Goal: Task Accomplishment & Management: Use online tool/utility

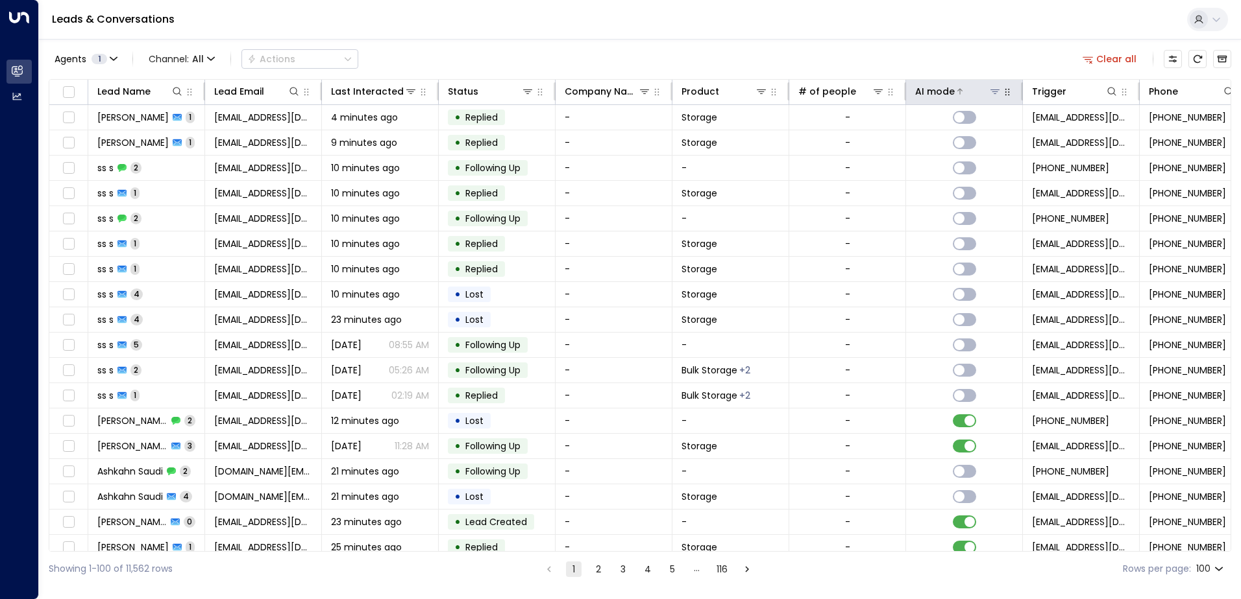
click at [957, 91] on icon at bounding box center [960, 92] width 8 height 8
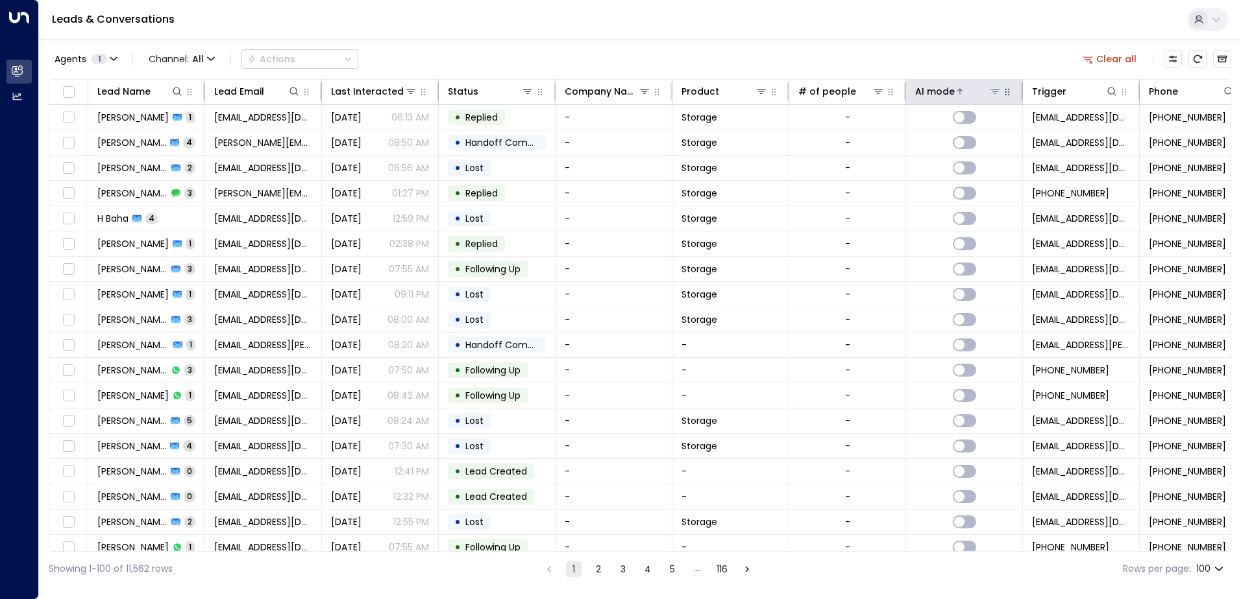
click at [957, 91] on icon at bounding box center [960, 92] width 8 height 8
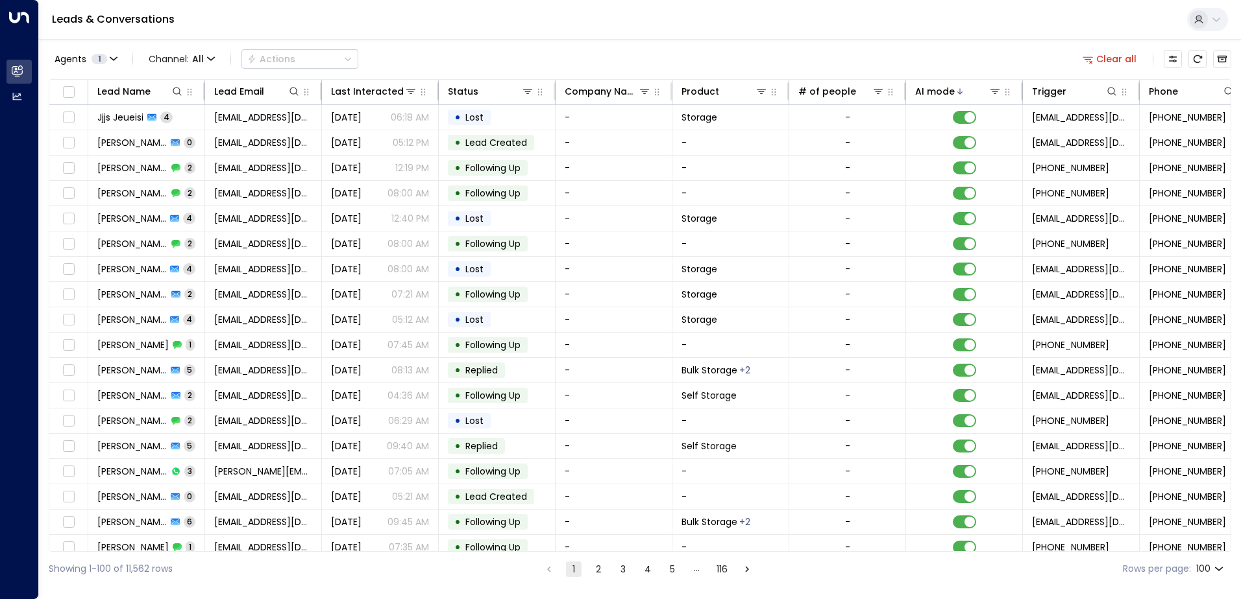
drag, startPoint x: 704, startPoint y: 551, endPoint x: 805, endPoint y: 549, distance: 100.6
click at [805, 549] on div "Lead Name Lead Email Last Interacted Status Company Name Product # of people AI…" at bounding box center [640, 315] width 1182 height 473
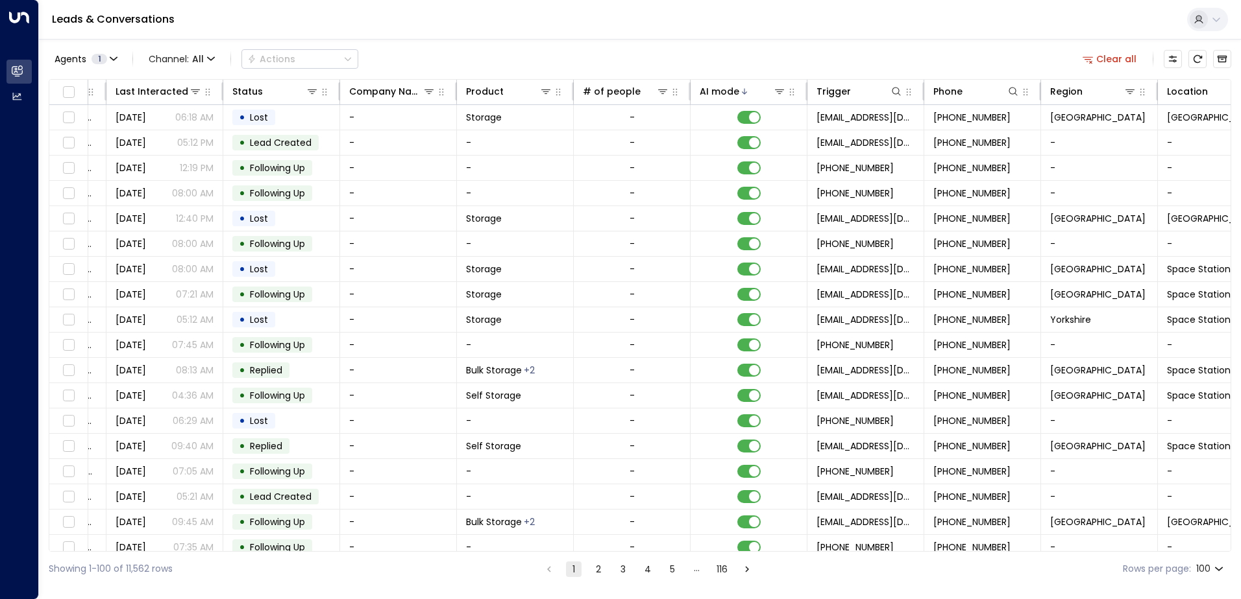
scroll to position [0, 265]
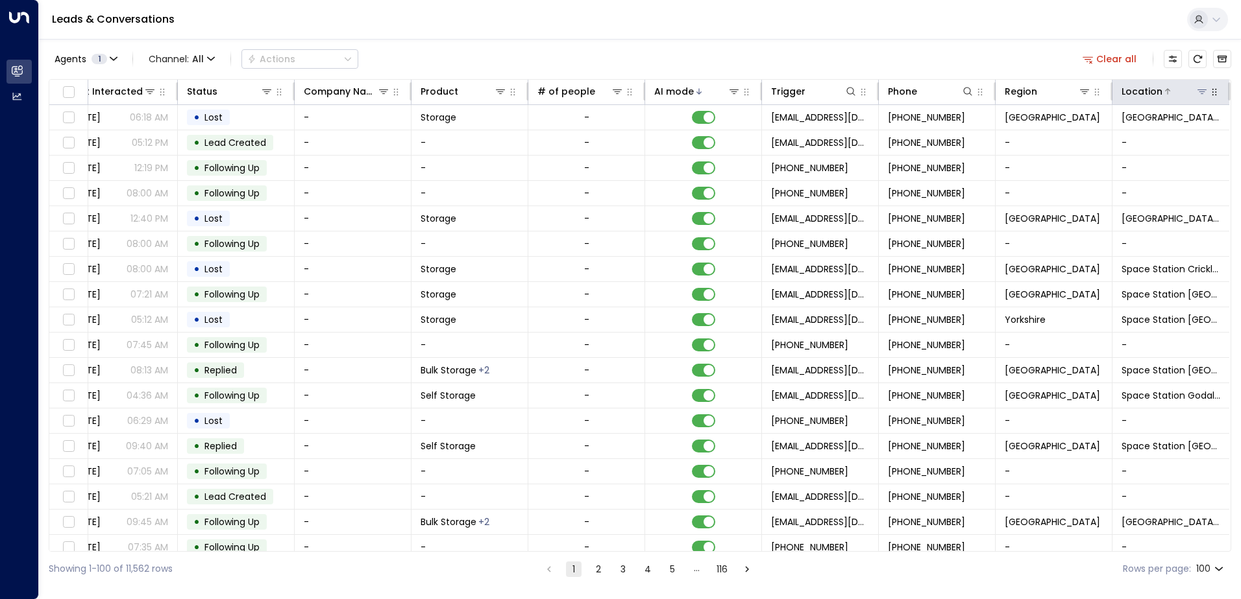
click at [1195, 89] on button at bounding box center [1201, 91] width 13 height 13
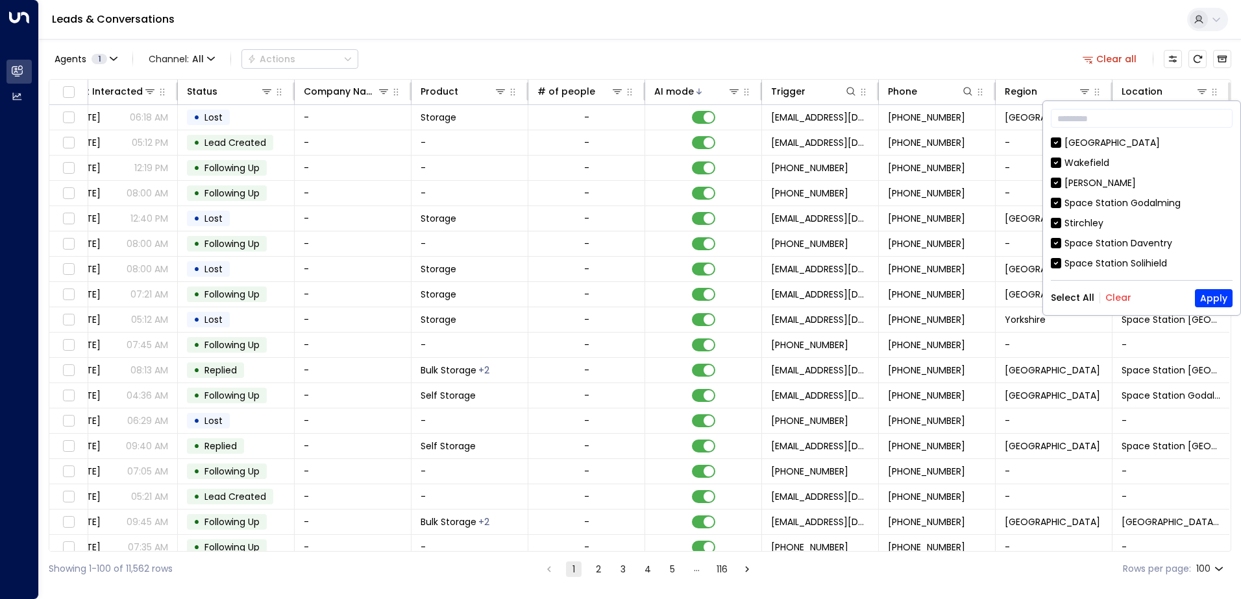
click at [1113, 297] on button "Clear" at bounding box center [1118, 298] width 26 height 10
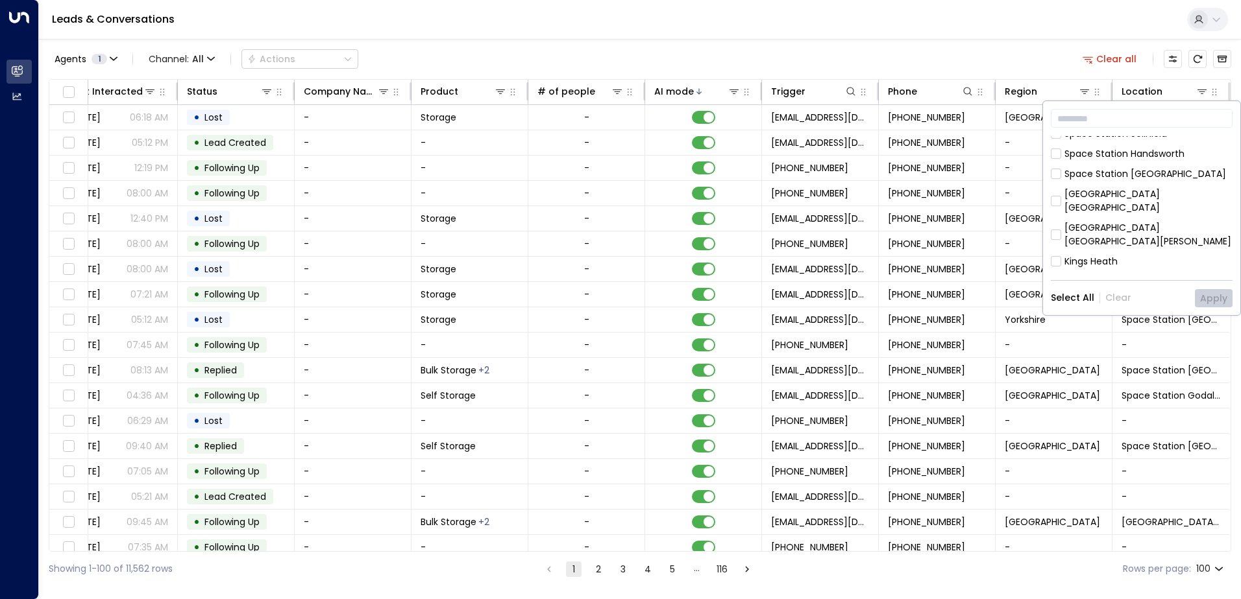
scroll to position [195, 0]
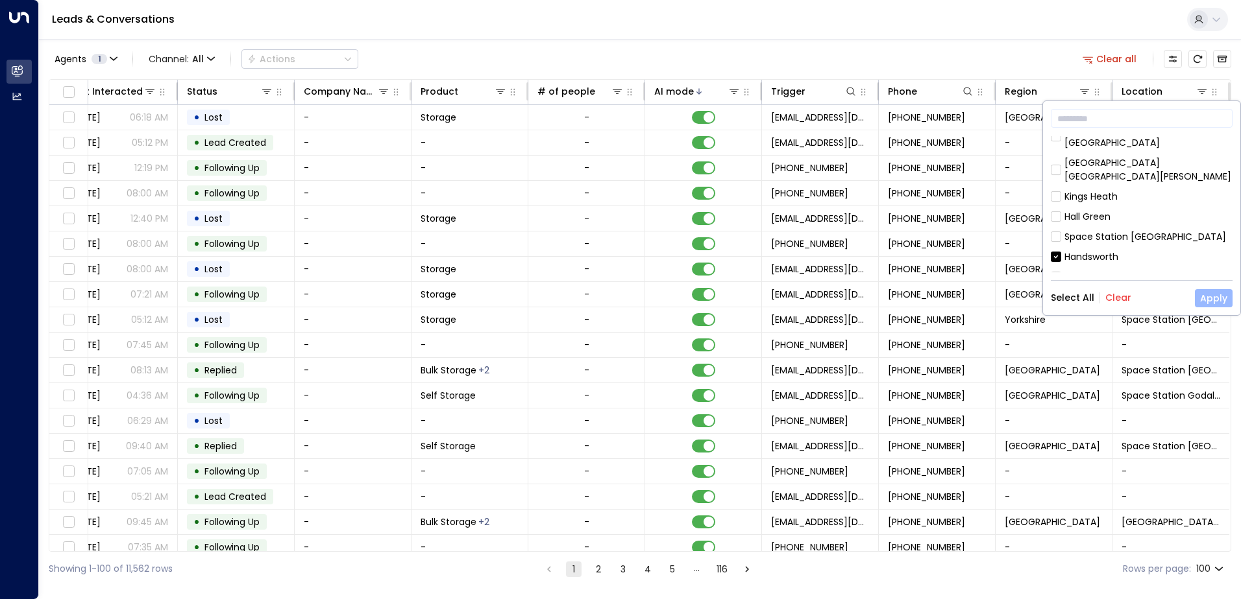
click at [1208, 301] on button "Apply" at bounding box center [1213, 298] width 38 height 18
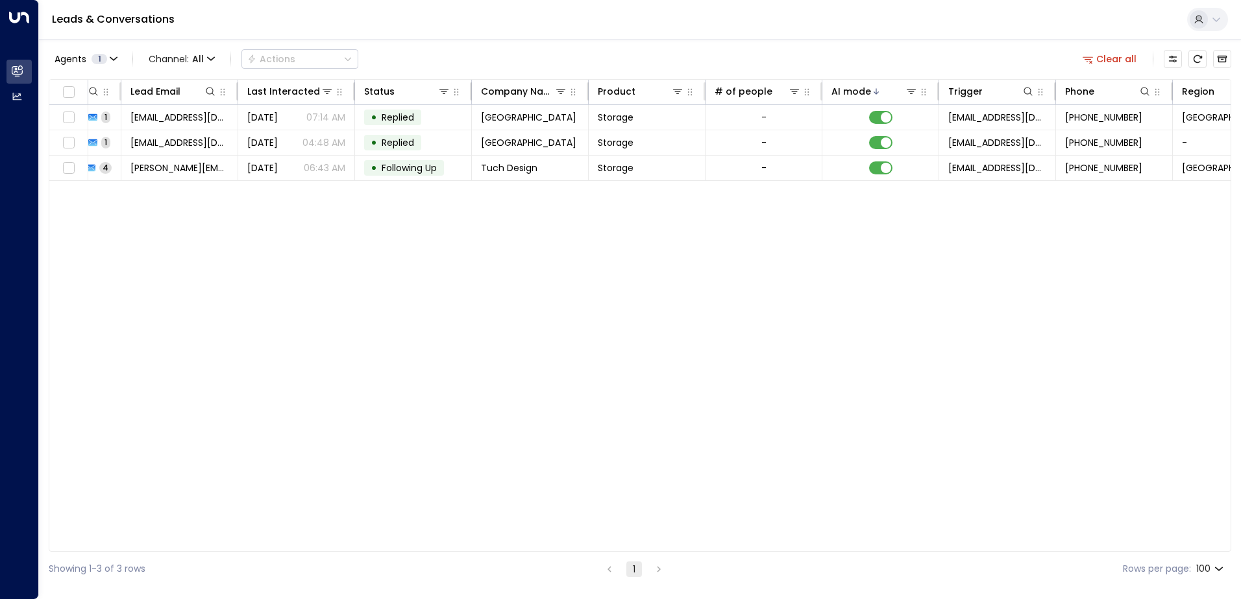
scroll to position [0, 261]
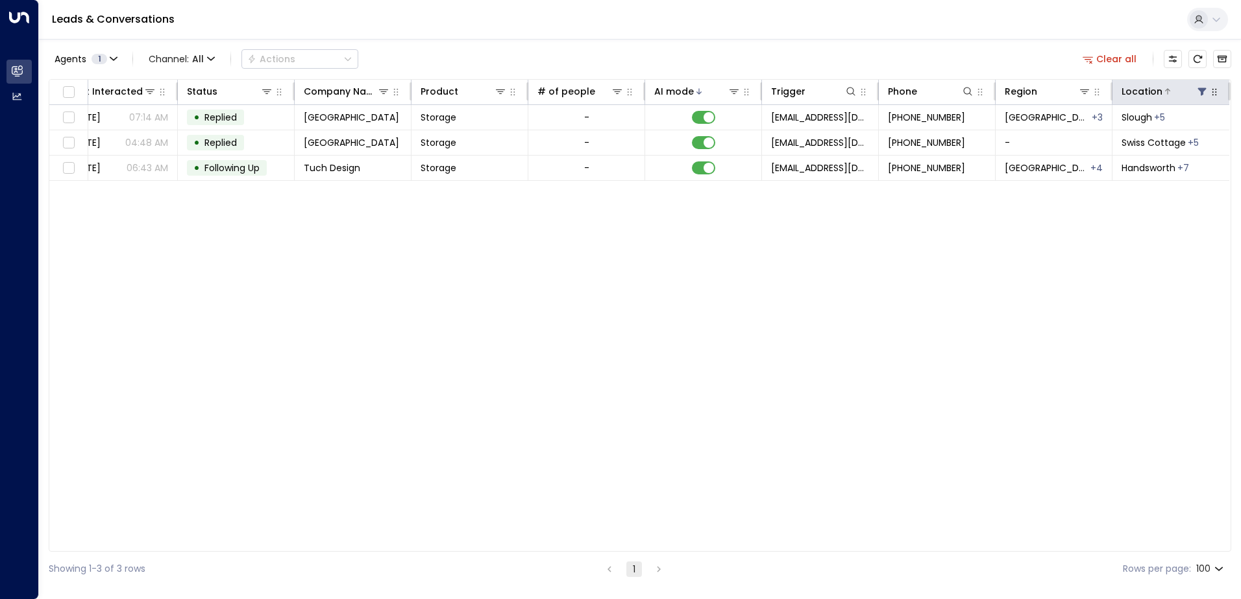
click at [1199, 90] on icon at bounding box center [1202, 92] width 8 height 8
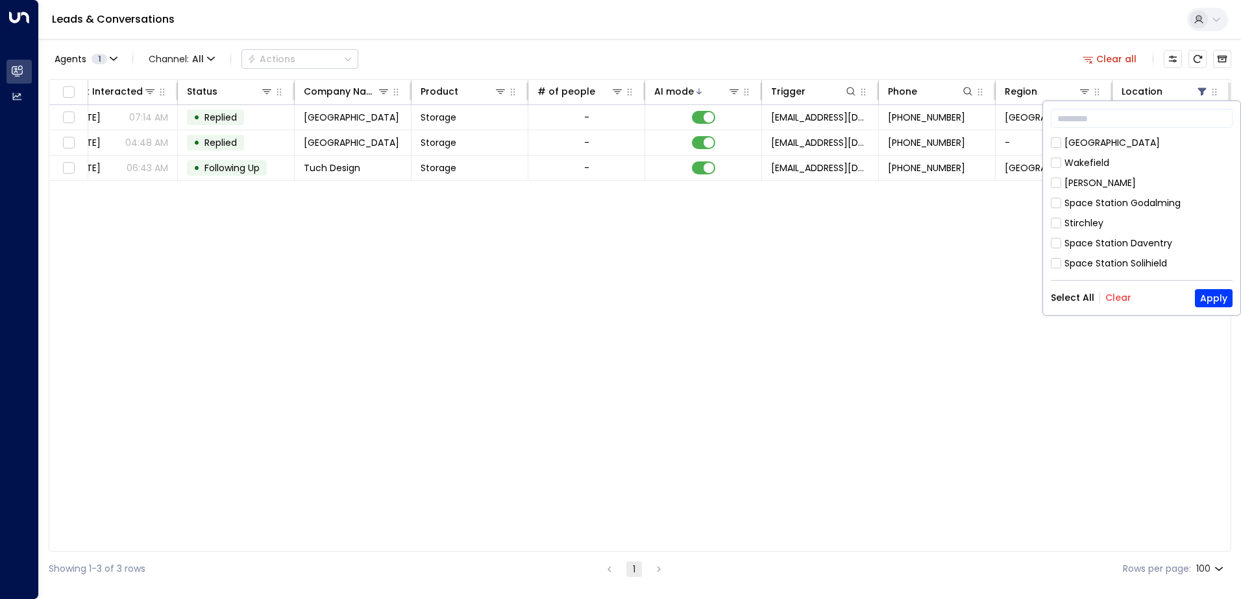
click at [1115, 297] on button "Clear" at bounding box center [1118, 298] width 26 height 10
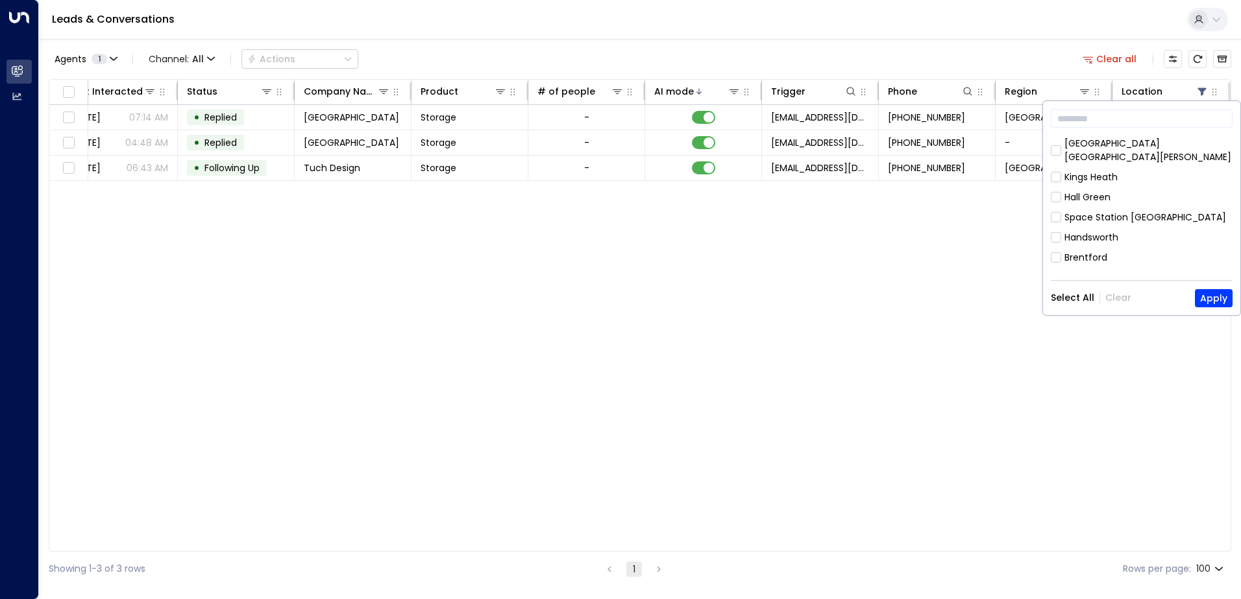
scroll to position [195, 0]
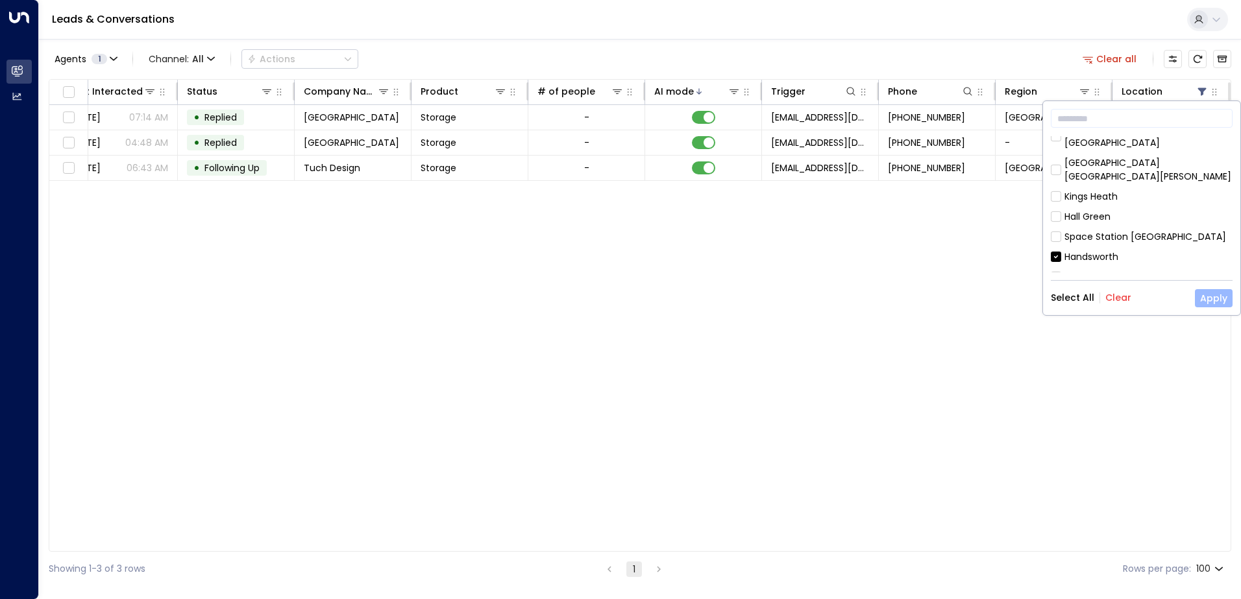
click at [1213, 298] on button "Apply" at bounding box center [1213, 298] width 38 height 18
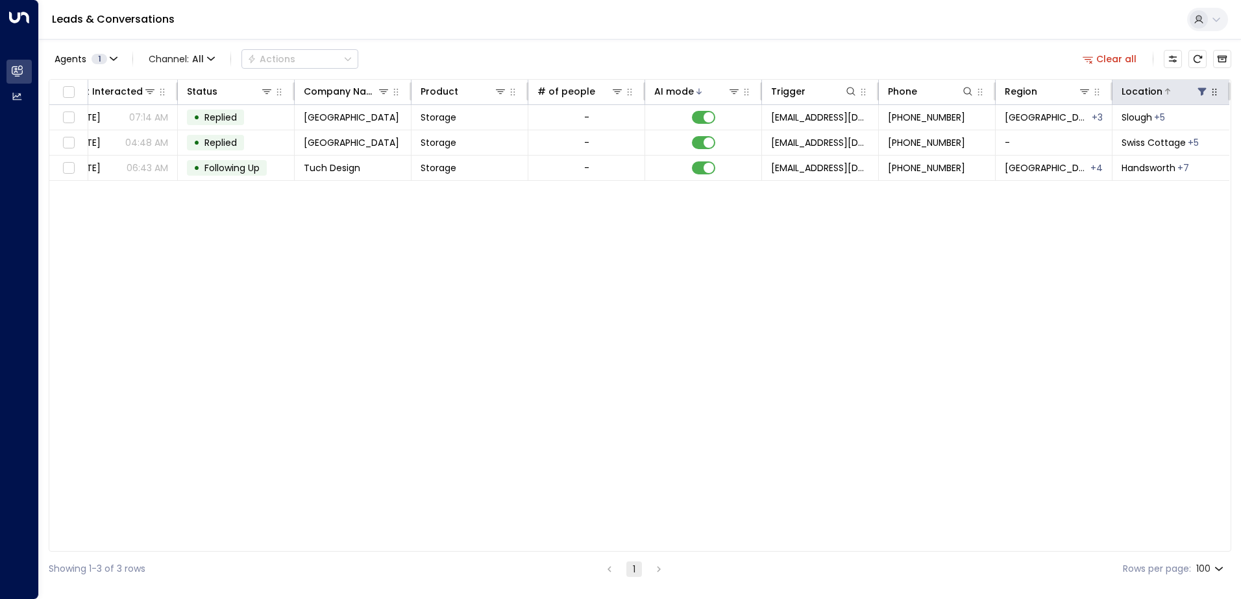
click at [1204, 90] on icon at bounding box center [1202, 92] width 8 height 8
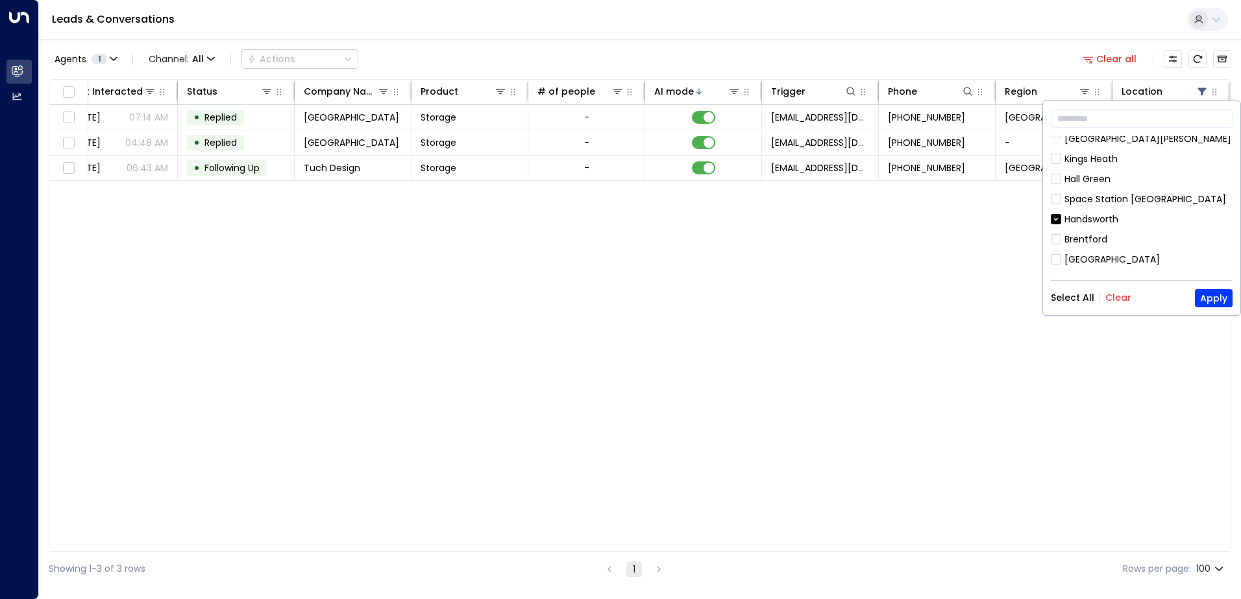
scroll to position [248, 0]
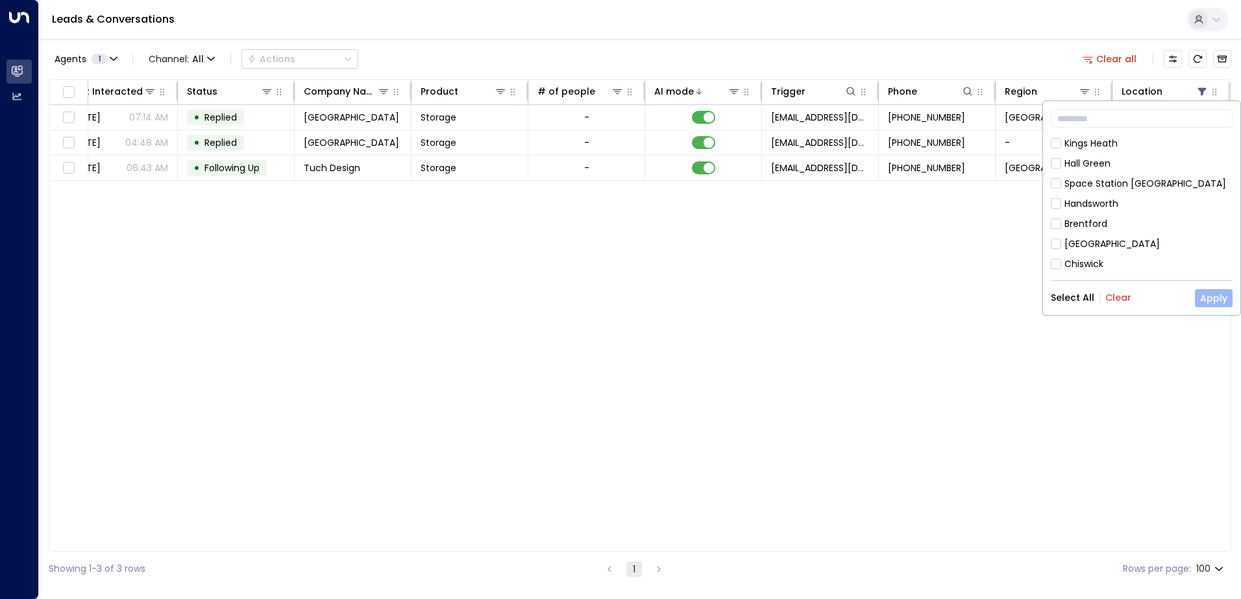
click at [1204, 298] on button "Apply" at bounding box center [1213, 298] width 38 height 18
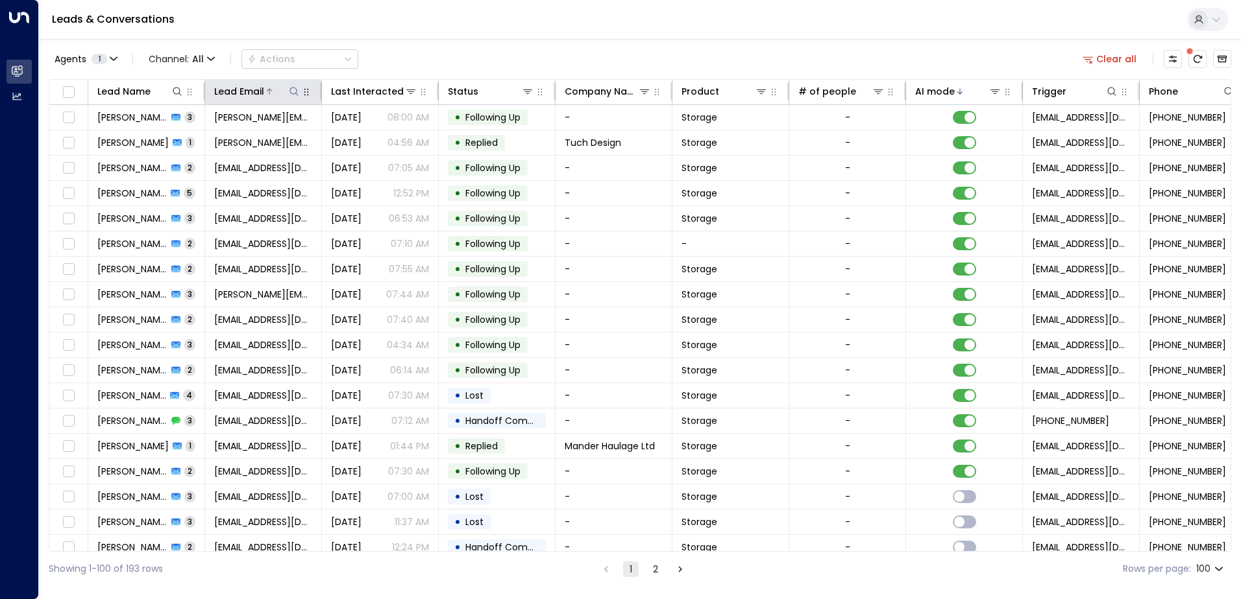
click at [297, 91] on icon at bounding box center [294, 91] width 10 height 10
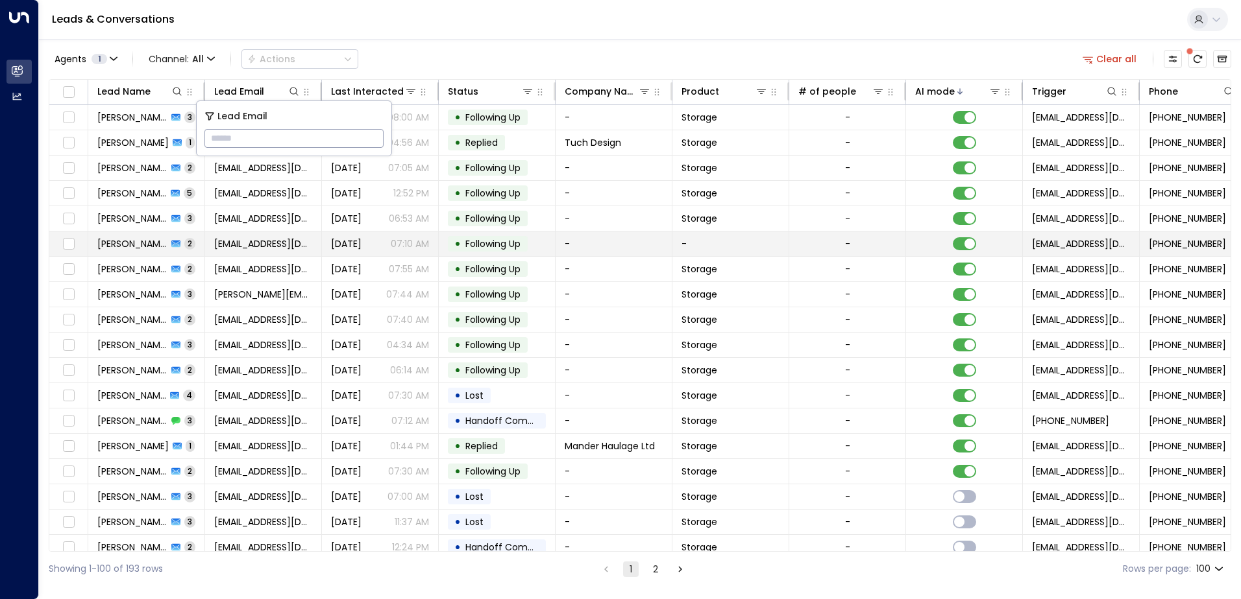
type input "**********"
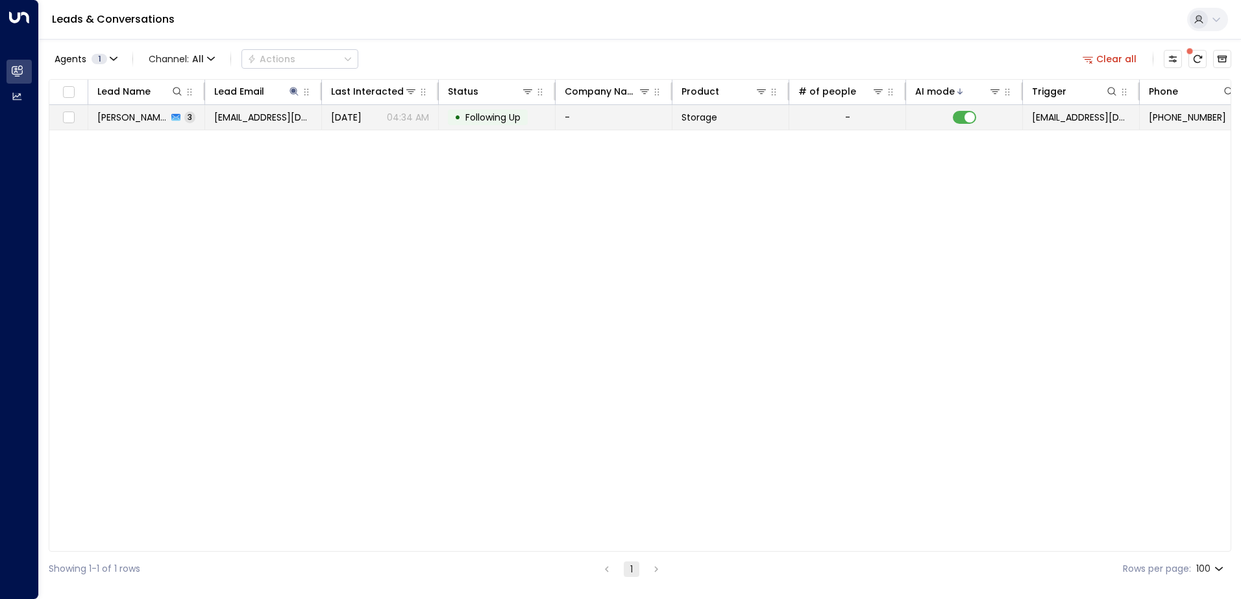
click at [610, 120] on td "-" at bounding box center [613, 117] width 117 height 25
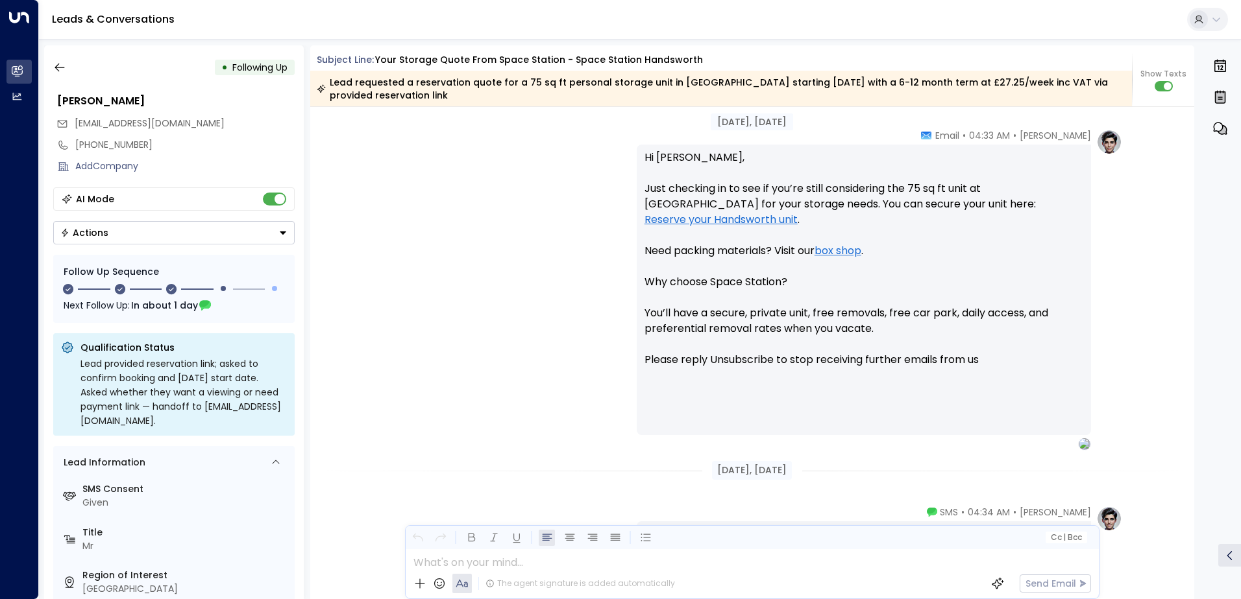
scroll to position [1128, 0]
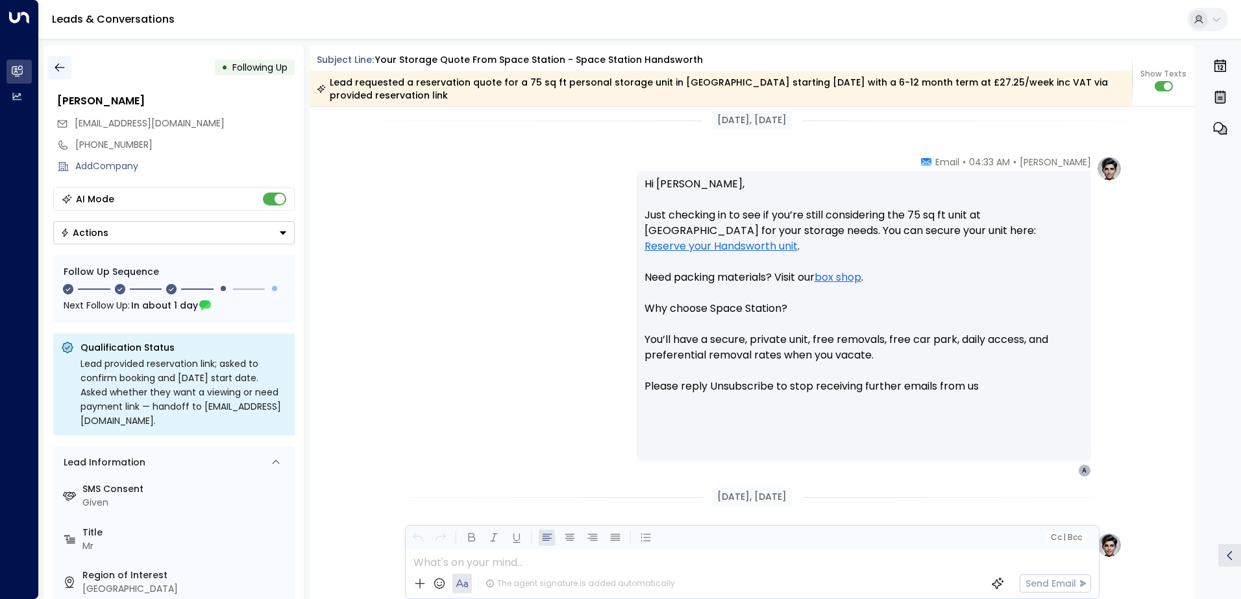
click at [62, 67] on icon "button" at bounding box center [59, 67] width 13 height 13
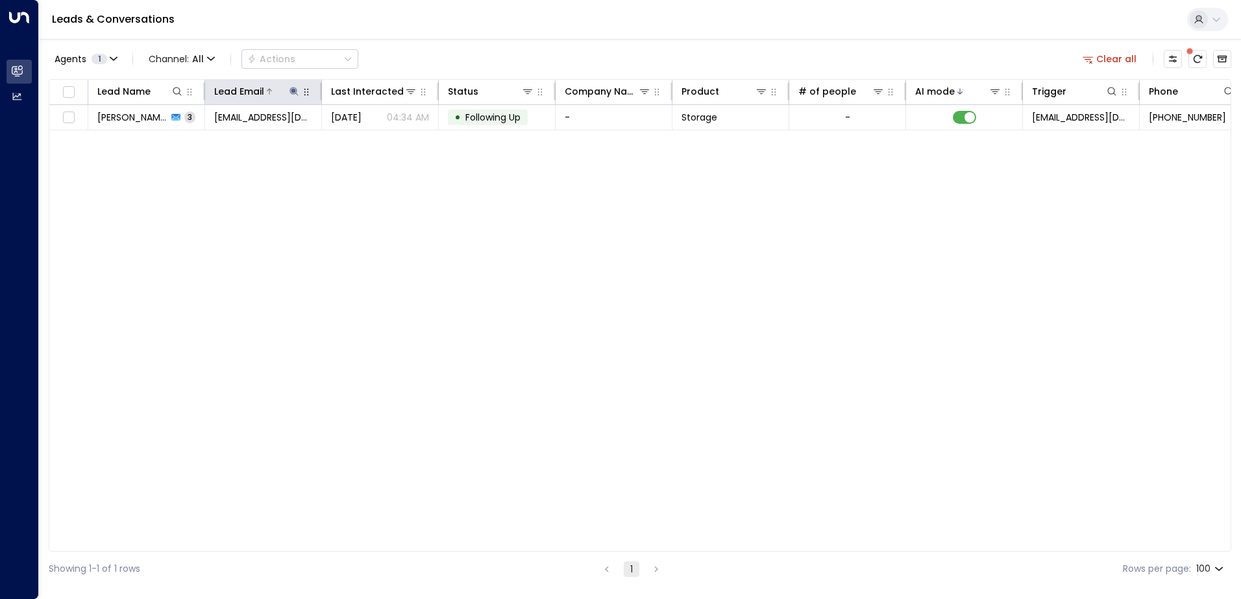
click at [295, 95] on icon at bounding box center [294, 91] width 10 height 10
click at [374, 141] on icon "button" at bounding box center [375, 138] width 8 height 8
